Goal: Transaction & Acquisition: Purchase product/service

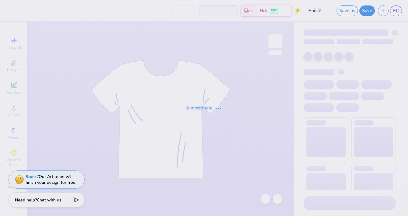
type input "Phil 2"
type input "80"
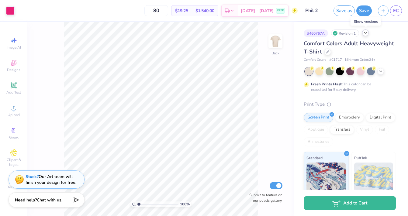
click at [367, 33] on icon at bounding box center [365, 32] width 5 height 5
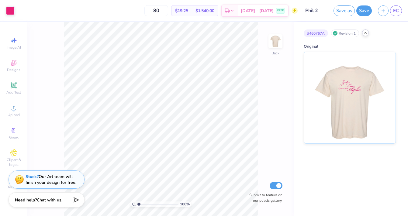
click at [364, 33] on icon at bounding box center [365, 32] width 5 height 5
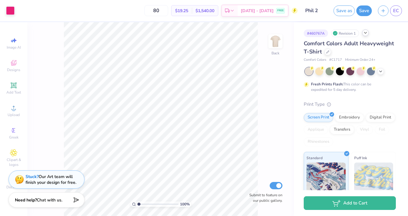
click at [337, 46] on span "Comfort Colors Adult Heavyweight T-Shirt" at bounding box center [349, 48] width 90 height 16
click at [326, 50] on div at bounding box center [328, 51] width 7 height 7
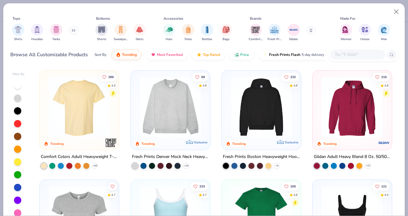
click at [358, 56] on input "text" at bounding box center [357, 54] width 47 height 7
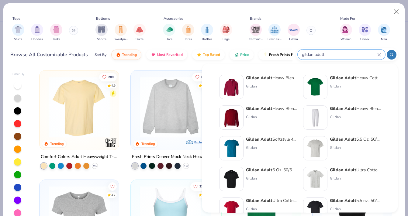
type input "gildan adult"
click at [344, 84] on div "Gildan" at bounding box center [355, 86] width 51 height 5
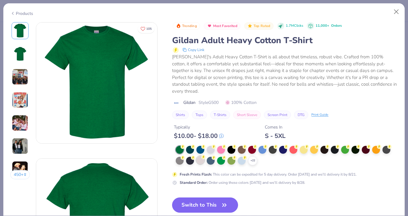
click at [202, 155] on icon at bounding box center [203, 157] width 4 height 4
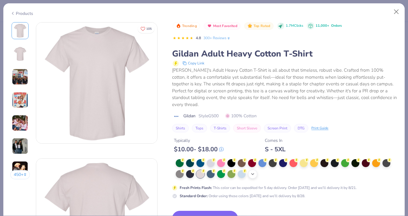
click at [256, 170] on div "+ 22" at bounding box center [252, 174] width 9 height 9
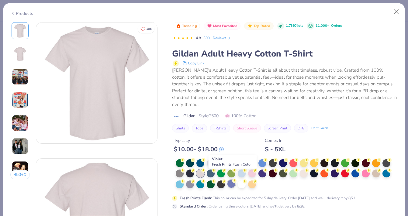
scroll to position [5, 0]
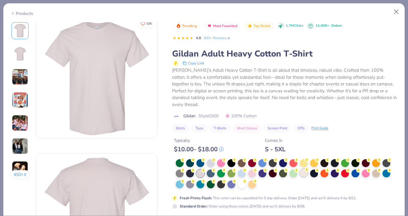
click at [304, 169] on div at bounding box center [304, 173] width 8 height 8
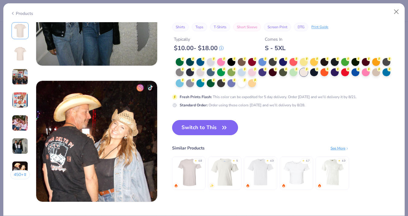
scroll to position [758, 0]
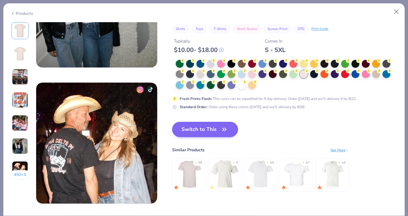
click at [212, 131] on button "Switch to This" at bounding box center [205, 129] width 66 height 15
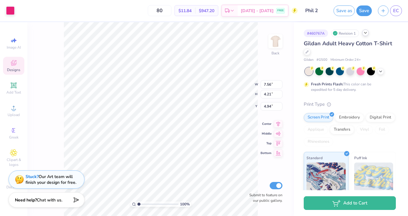
type input "4.91"
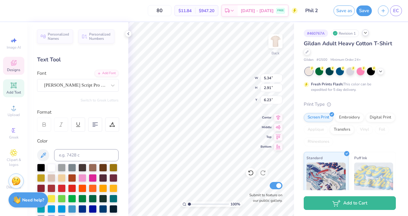
type input "6.13"
type input "6.55"
click at [302, 31] on div "# 460767A Revision 1 Gildan Adult Heavy Cotton T-Shirt Gildan # G500 Minimum Or…" at bounding box center [351, 155] width 114 height 267
click at [298, 29] on div "# 460767A Revision 1 Gildan Adult Heavy Cotton T-Shirt Gildan # G500 Minimum Or…" at bounding box center [351, 155] width 114 height 267
click at [300, 30] on div "# 460767A Revision 1 Gildan Adult Heavy Cotton T-Shirt Gildan # G500 Minimum Or…" at bounding box center [351, 155] width 114 height 267
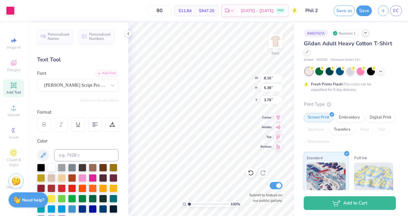
click at [301, 33] on div "# 460767A Revision 1 Gildan Adult Heavy Cotton T-Shirt Gildan # G500 Minimum Or…" at bounding box center [351, 155] width 114 height 267
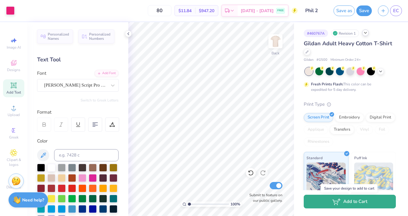
click at [327, 205] on button "Add to Cart" at bounding box center [350, 202] width 92 height 14
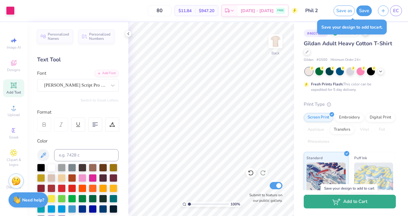
click at [337, 204] on icon "button" at bounding box center [337, 202] width 8 height 7
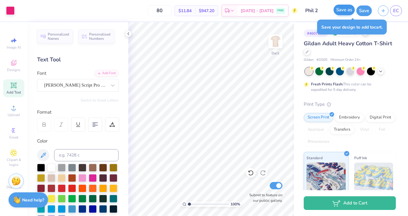
click at [347, 13] on button "Save as" at bounding box center [344, 10] width 21 height 11
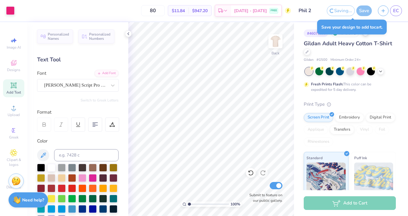
click at [366, 7] on div "Save" at bounding box center [365, 10] width 16 height 11
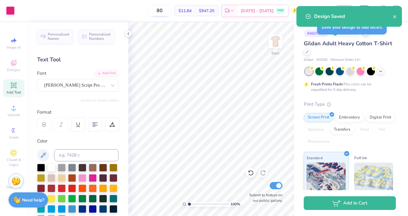
click at [169, 12] on input "80" at bounding box center [160, 10] width 24 height 11
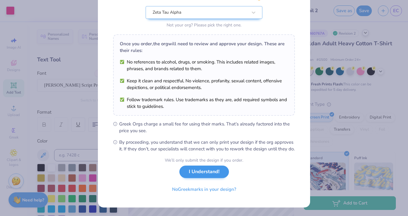
scroll to position [68, 0]
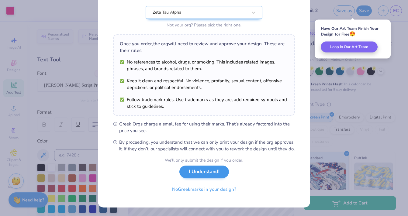
click at [191, 172] on button "I Understand!" at bounding box center [205, 172] width 50 height 12
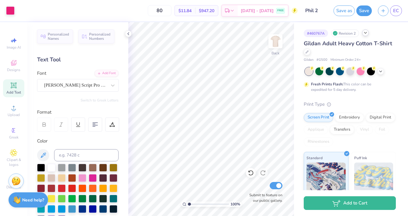
type input "8"
type input "77"
click at [363, 12] on button "Save" at bounding box center [365, 10] width 16 height 11
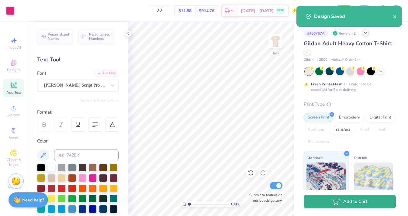
click at [328, 201] on button "Add to Cart" at bounding box center [350, 202] width 92 height 14
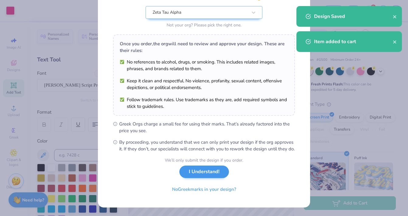
scroll to position [68, 0]
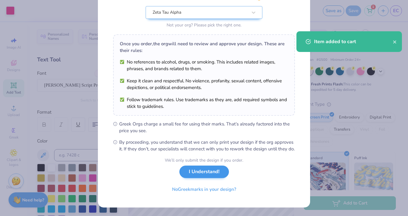
click at [215, 172] on button "I Understand!" at bounding box center [205, 172] width 50 height 12
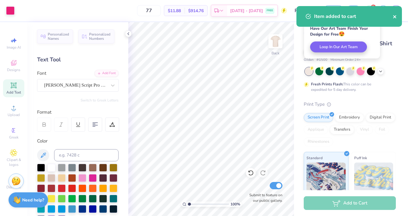
click at [395, 16] on icon "close" at bounding box center [394, 16] width 3 height 3
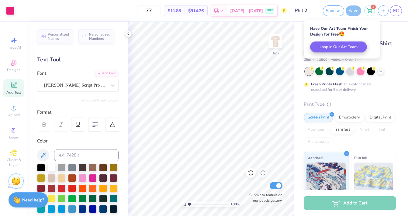
click at [400, 12] on div "Item added to cart" at bounding box center [349, 19] width 108 height 28
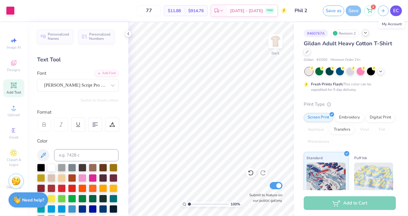
click at [394, 12] on span "EC" at bounding box center [396, 10] width 6 height 7
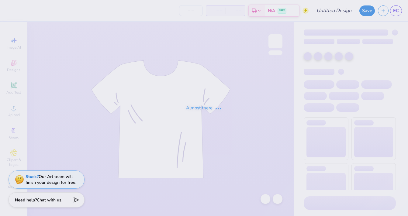
type input "Phil 2"
type input "77"
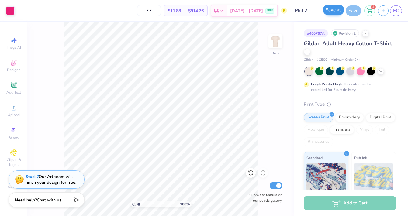
click at [339, 12] on button "Save as" at bounding box center [333, 10] width 21 height 11
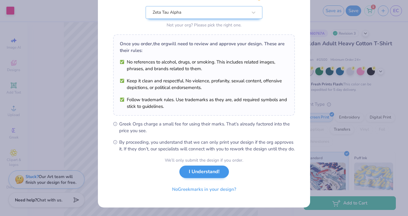
scroll to position [68, 0]
click at [197, 173] on button "I Understand!" at bounding box center [205, 172] width 50 height 12
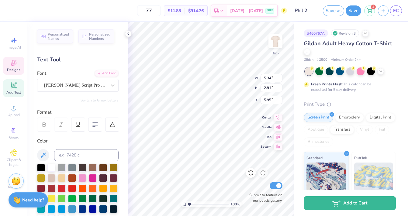
click at [301, 31] on div "# 460767A Revision 3 Gildan Adult Heavy Cotton T-Shirt Gildan # G500 Minimum Or…" at bounding box center [351, 155] width 114 height 267
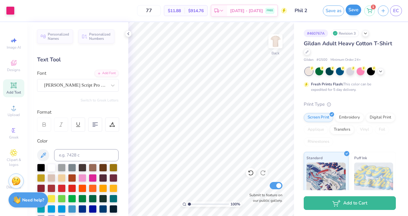
click at [349, 10] on button "Save" at bounding box center [354, 10] width 16 height 11
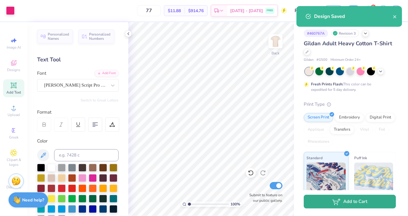
click at [332, 205] on button "Add to Cart" at bounding box center [350, 202] width 92 height 14
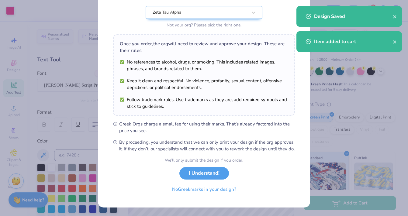
scroll to position [68, 0]
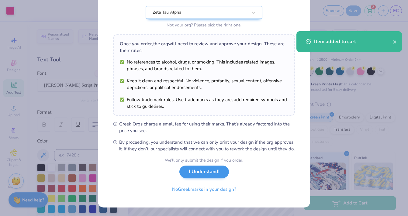
click at [201, 176] on button "I Understand!" at bounding box center [205, 172] width 50 height 12
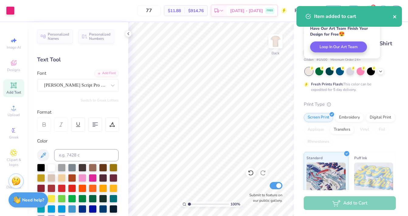
click at [394, 16] on icon "close" at bounding box center [395, 16] width 4 height 5
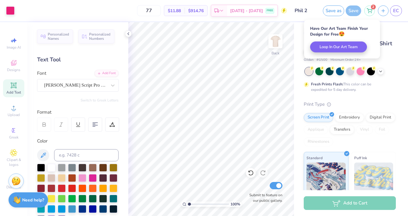
click at [372, 11] on div "Art colors 77 $11.88 Per Item $914.76 Total Est. Delivery Aug 25 - 28 FREE Desi…" at bounding box center [204, 108] width 408 height 216
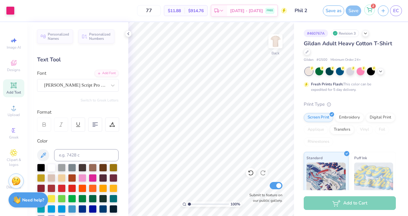
click at [370, 9] on icon at bounding box center [369, 9] width 5 height 3
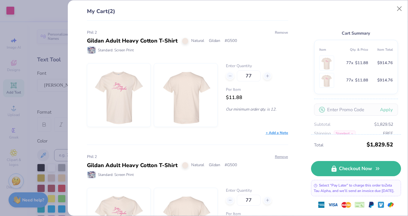
click at [280, 33] on button "Remove" at bounding box center [282, 32] width 14 height 5
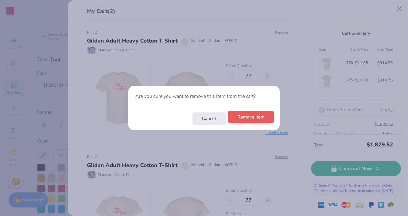
click at [259, 118] on button "Remove Item" at bounding box center [251, 117] width 46 height 12
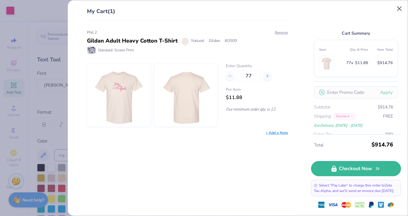
click at [396, 5] on button "Close" at bounding box center [400, 9] width 12 height 12
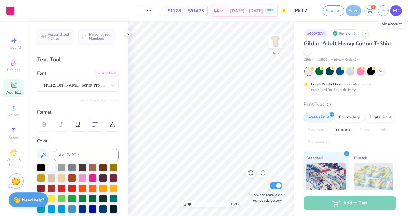
click at [394, 11] on span "EC" at bounding box center [396, 10] width 6 height 7
